Goal: Check status: Check status

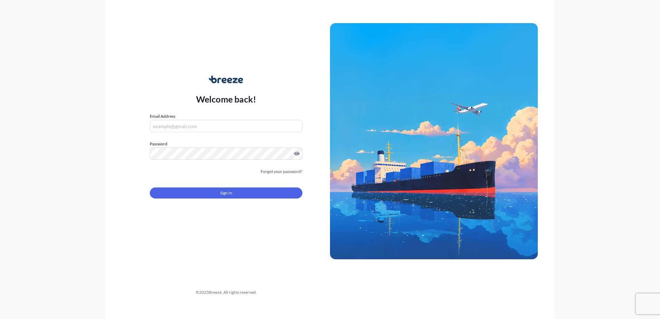
type input "[PERSON_NAME][EMAIL_ADDRESS][PERSON_NAME][DOMAIN_NAME]"
click at [239, 190] on button "Sign In" at bounding box center [226, 192] width 153 height 11
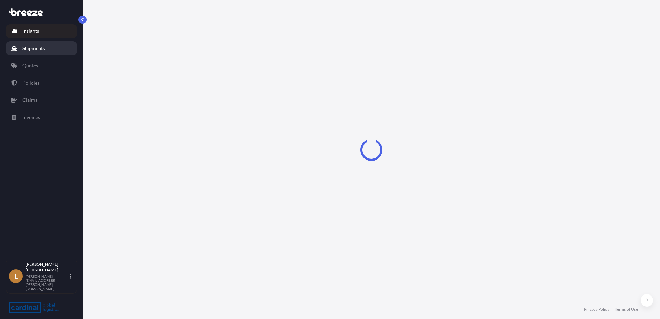
select select "2025"
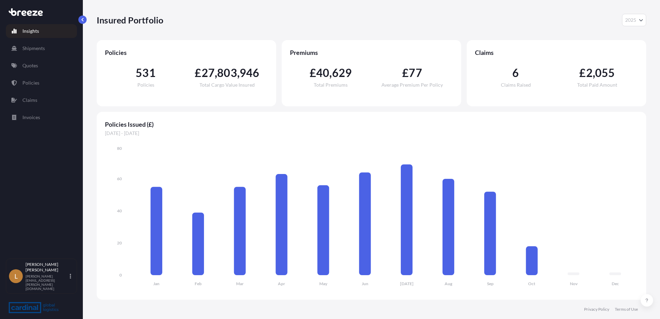
click at [26, 40] on div "Insights Shipments Quotes Policies Claims Invoices" at bounding box center [41, 138] width 71 height 241
click at [39, 46] on p "Shipments" at bounding box center [33, 48] width 22 height 7
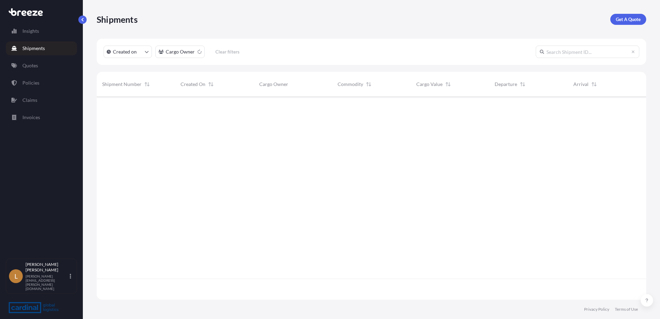
scroll to position [202, 545]
click at [598, 57] on input "text" at bounding box center [588, 52] width 104 height 12
paste input "BRZ493945"
click at [601, 52] on input "BRZ493945" at bounding box center [588, 52] width 104 height 12
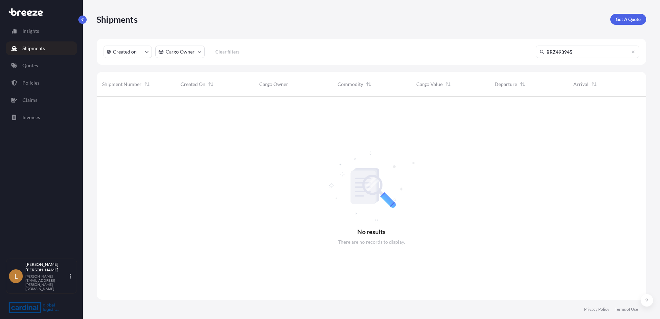
click at [593, 52] on input "BRZ493945" at bounding box center [588, 52] width 104 height 12
drag, startPoint x: 597, startPoint y: 54, endPoint x: 465, endPoint y: 54, distance: 132.2
click at [465, 54] on div "Created on Cargo Owner Clear filters BRZ493945" at bounding box center [372, 52] width 550 height 26
paste input "4171"
click at [595, 49] on input "BRZ494171" at bounding box center [588, 52] width 104 height 12
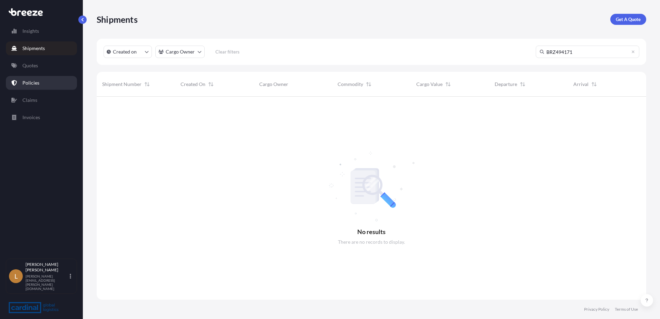
type input "BRZ494171"
click at [42, 63] on link "Quotes" at bounding box center [41, 66] width 71 height 14
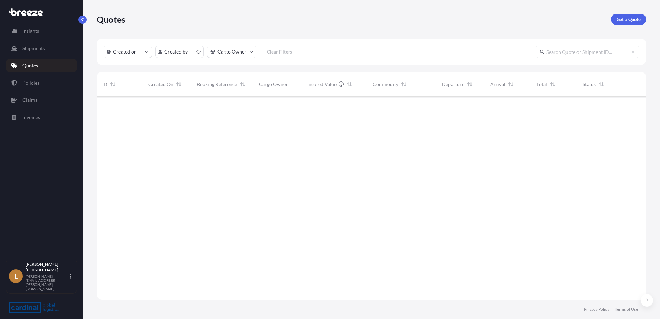
scroll to position [202, 545]
click at [566, 50] on input "text" at bounding box center [588, 52] width 104 height 12
paste input "BRZ494171"
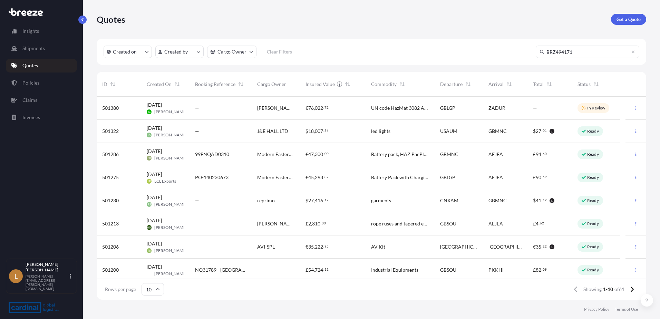
click at [597, 53] on input "BRZ494171" at bounding box center [588, 52] width 104 height 12
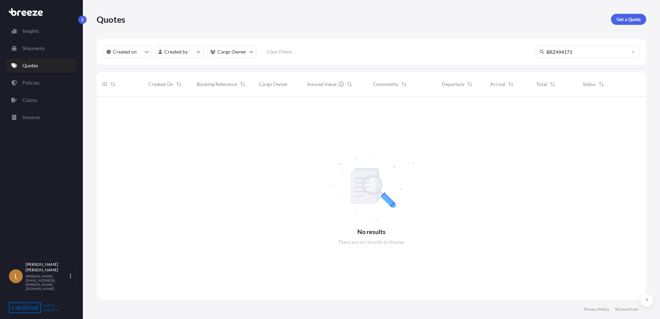
scroll to position [223, 545]
type input "BRZ494171"
